Goal: Task Accomplishment & Management: Manage account settings

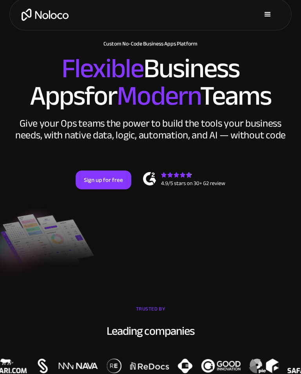
scroll to position [7, 0]
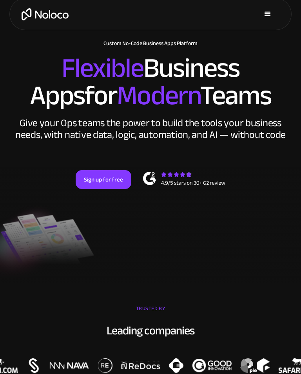
click at [261, 16] on div "menu" at bounding box center [268, 14] width 24 height 24
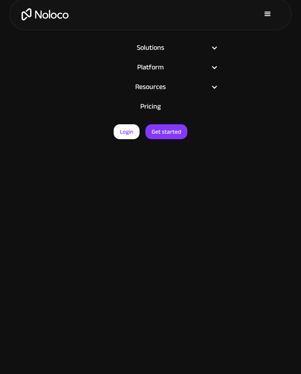
click at [128, 137] on link "Login" at bounding box center [127, 131] width 26 height 15
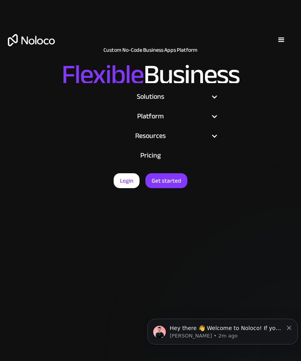
scroll to position [0, 0]
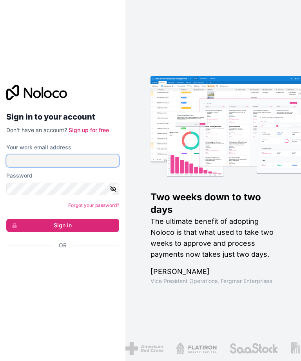
click at [71, 167] on input "Your work email address" at bounding box center [62, 161] width 113 height 13
click at [90, 167] on input "Your work email address" at bounding box center [62, 161] width 113 height 13
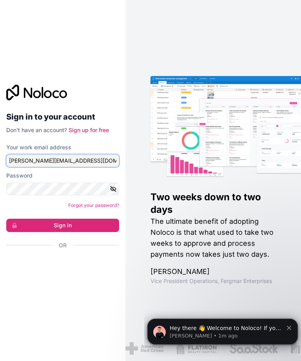
type input "linda@bispublishers.com"
click at [63, 232] on button "Sign in" at bounding box center [62, 225] width 113 height 13
click at [61, 232] on button "Sign in" at bounding box center [62, 225] width 113 height 13
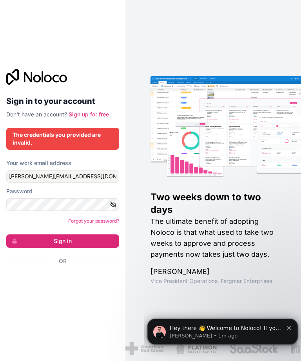
click at [116, 208] on icon "button" at bounding box center [113, 204] width 7 height 7
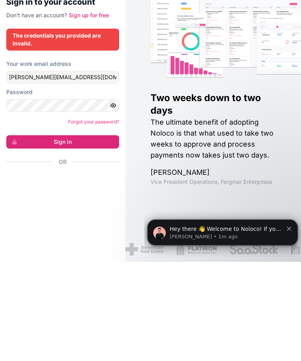
click at [81, 235] on button "Sign in" at bounding box center [62, 241] width 113 height 13
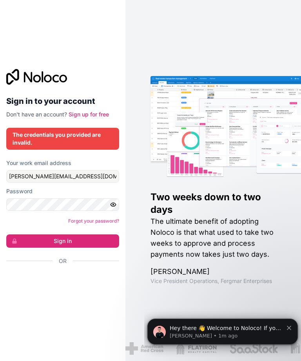
click at [86, 235] on button "Sign in" at bounding box center [62, 241] width 113 height 13
click at [87, 235] on button "Sign in" at bounding box center [62, 241] width 113 height 13
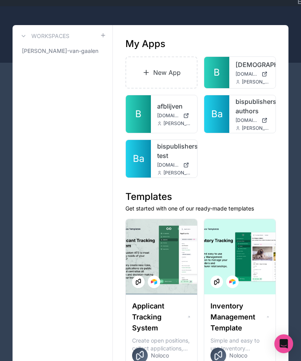
click at [140, 112] on span "B" at bounding box center [138, 114] width 6 height 13
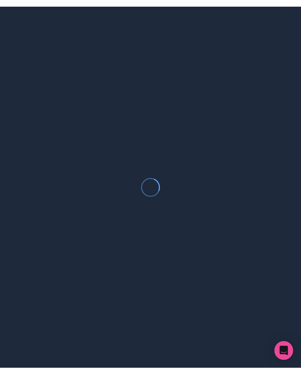
scroll to position [12, 0]
